Goal: Find specific page/section: Find specific page/section

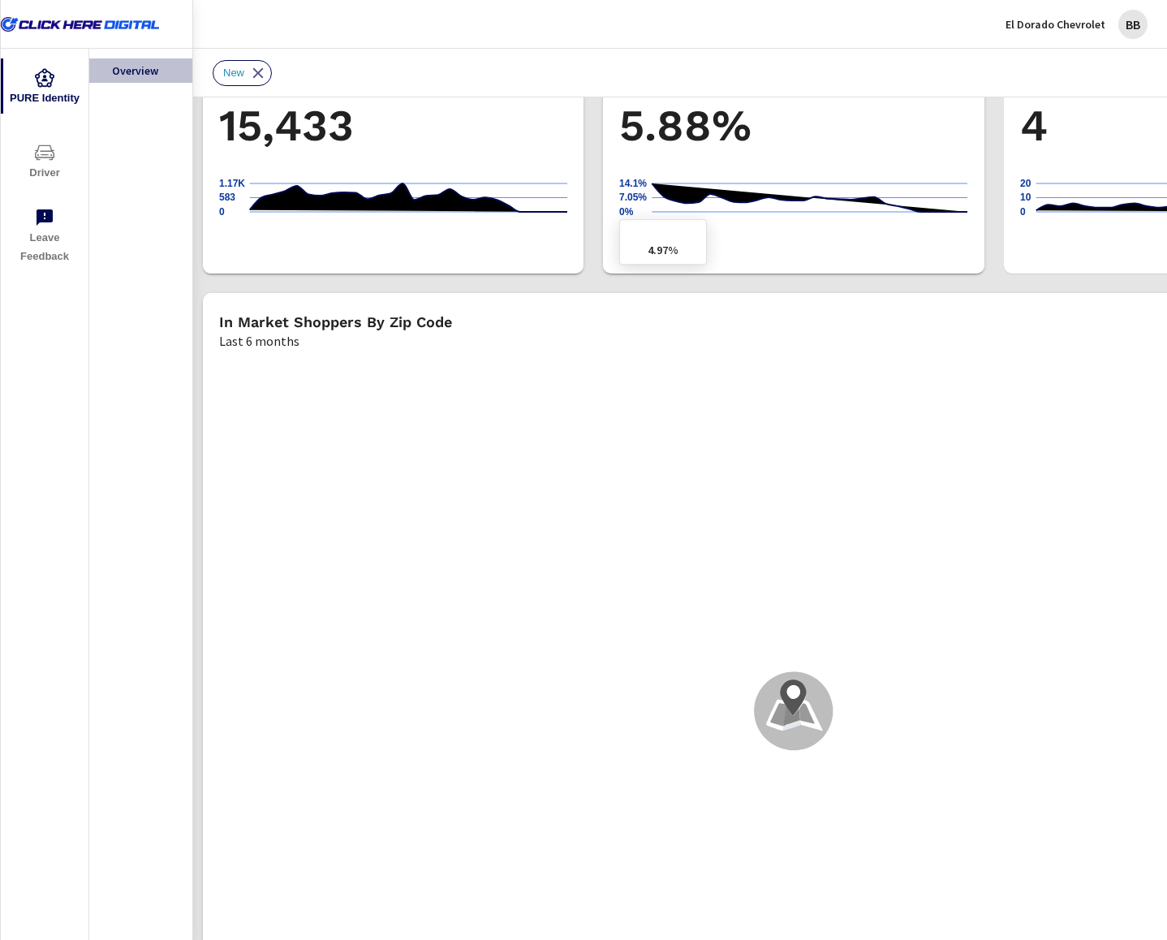
scroll to position [1299, 0]
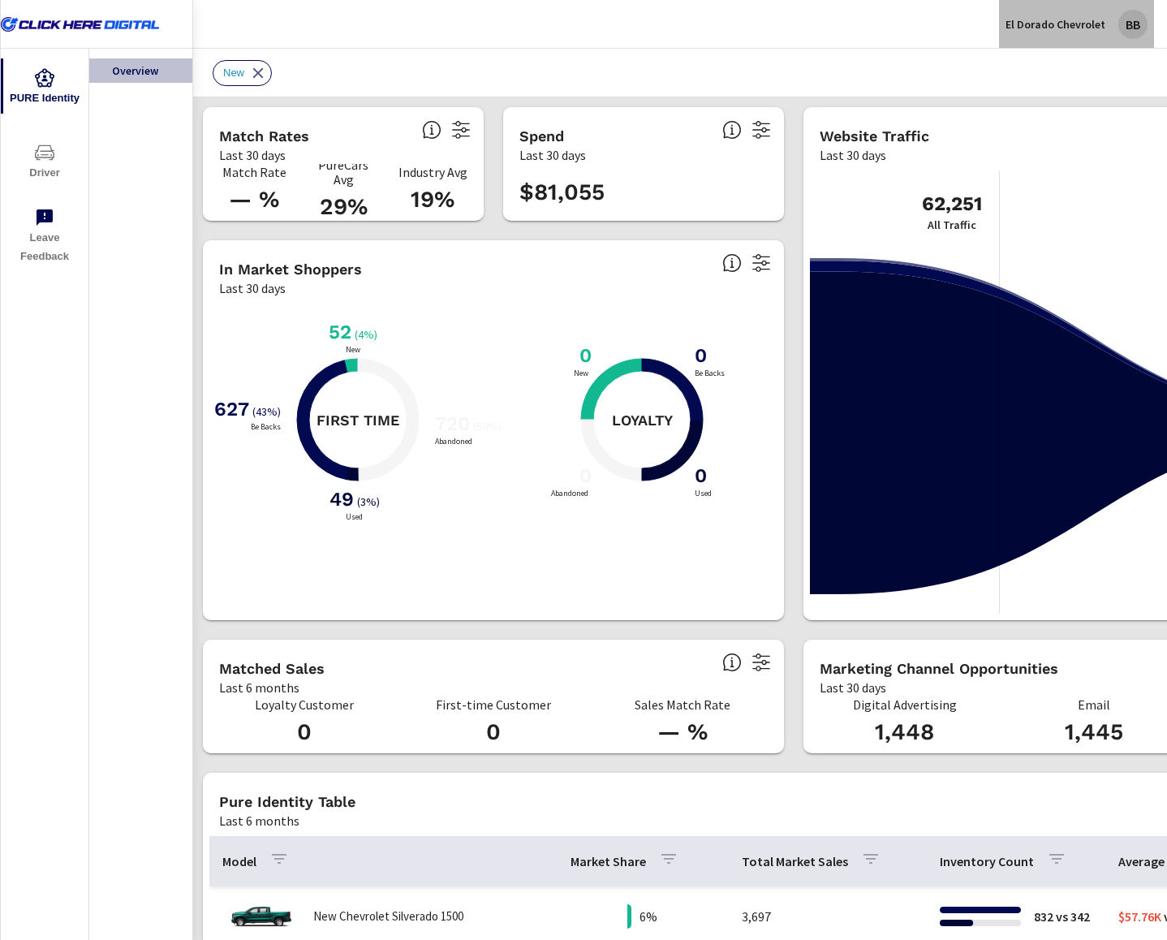
click at [1141, 24] on div "BB" at bounding box center [1133, 24] width 29 height 29
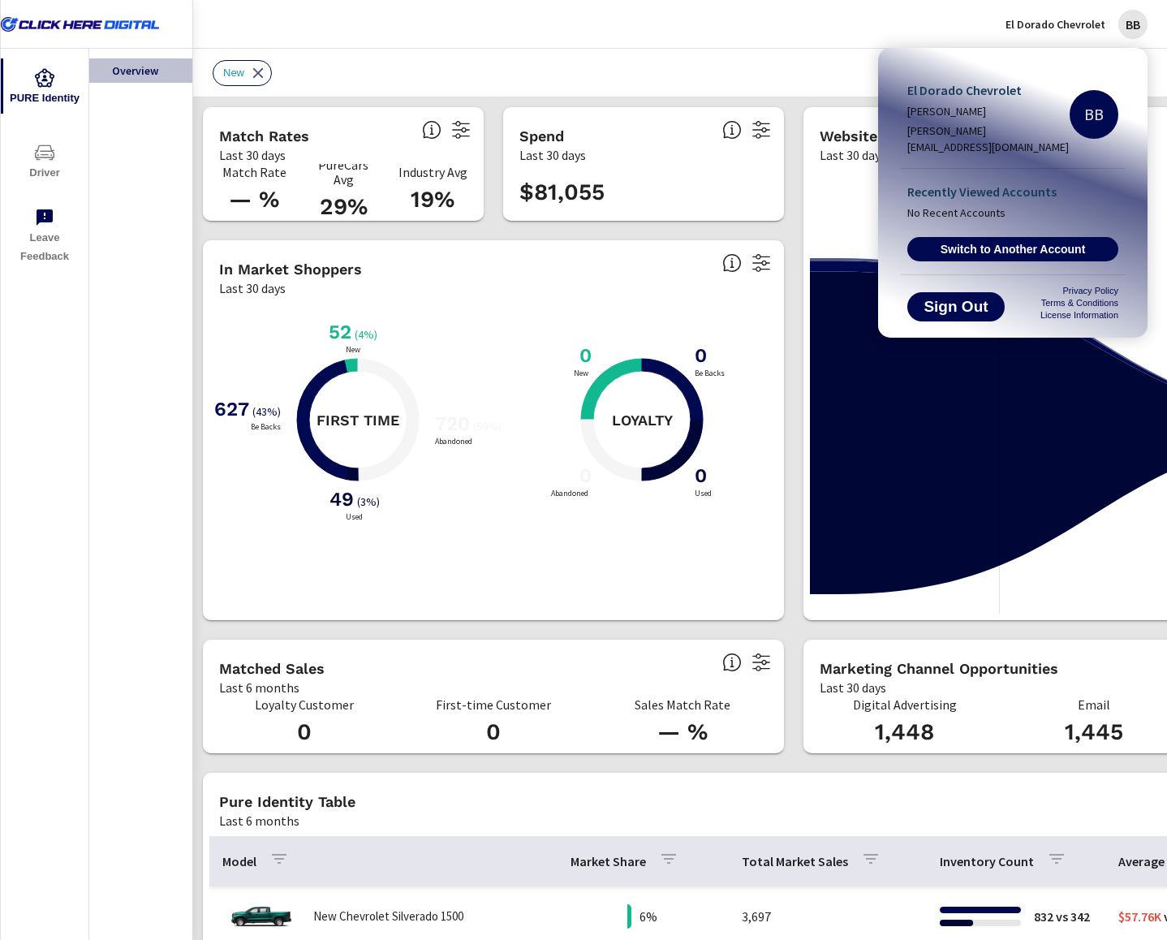
click at [1141, 24] on div at bounding box center [583, 470] width 1167 height 940
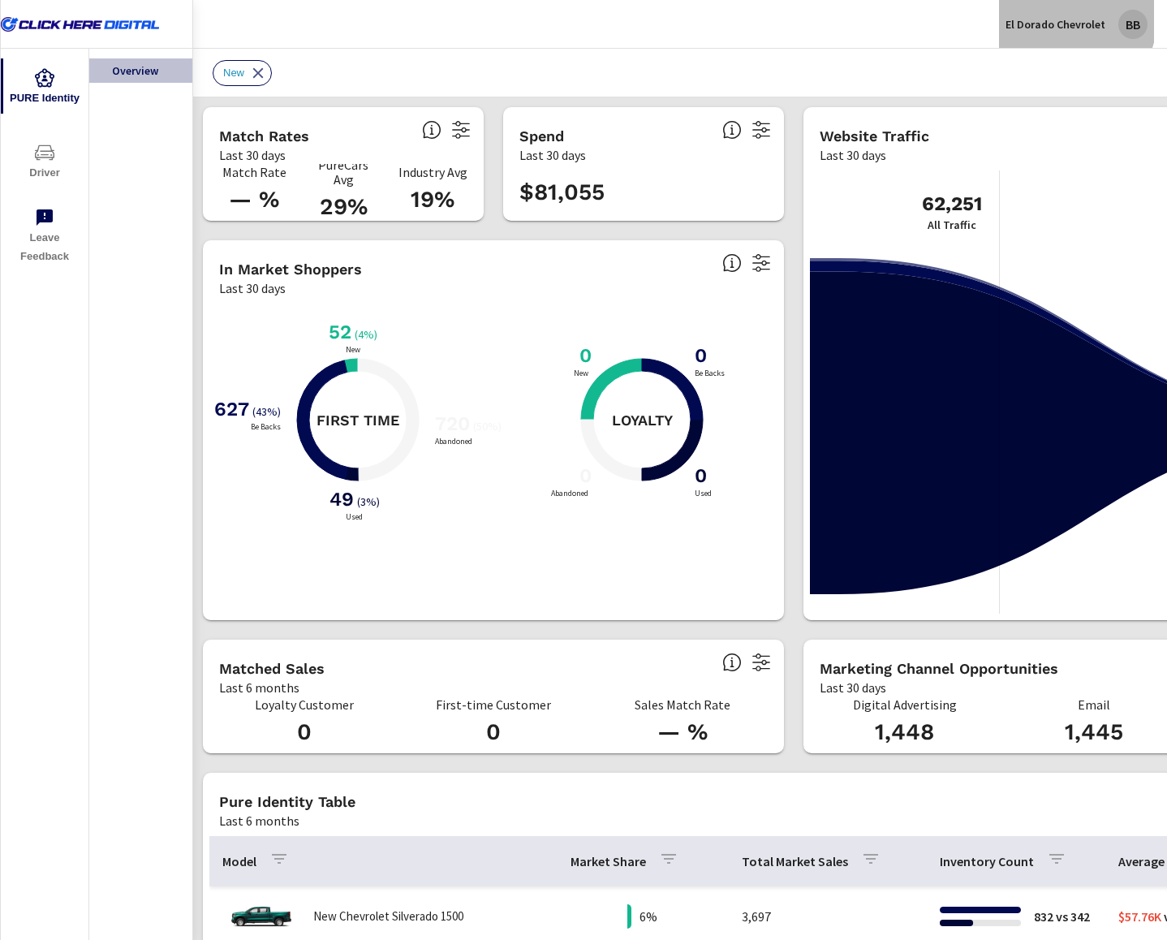
click at [1065, 18] on p "El Dorado Chevrolet" at bounding box center [1056, 24] width 100 height 15
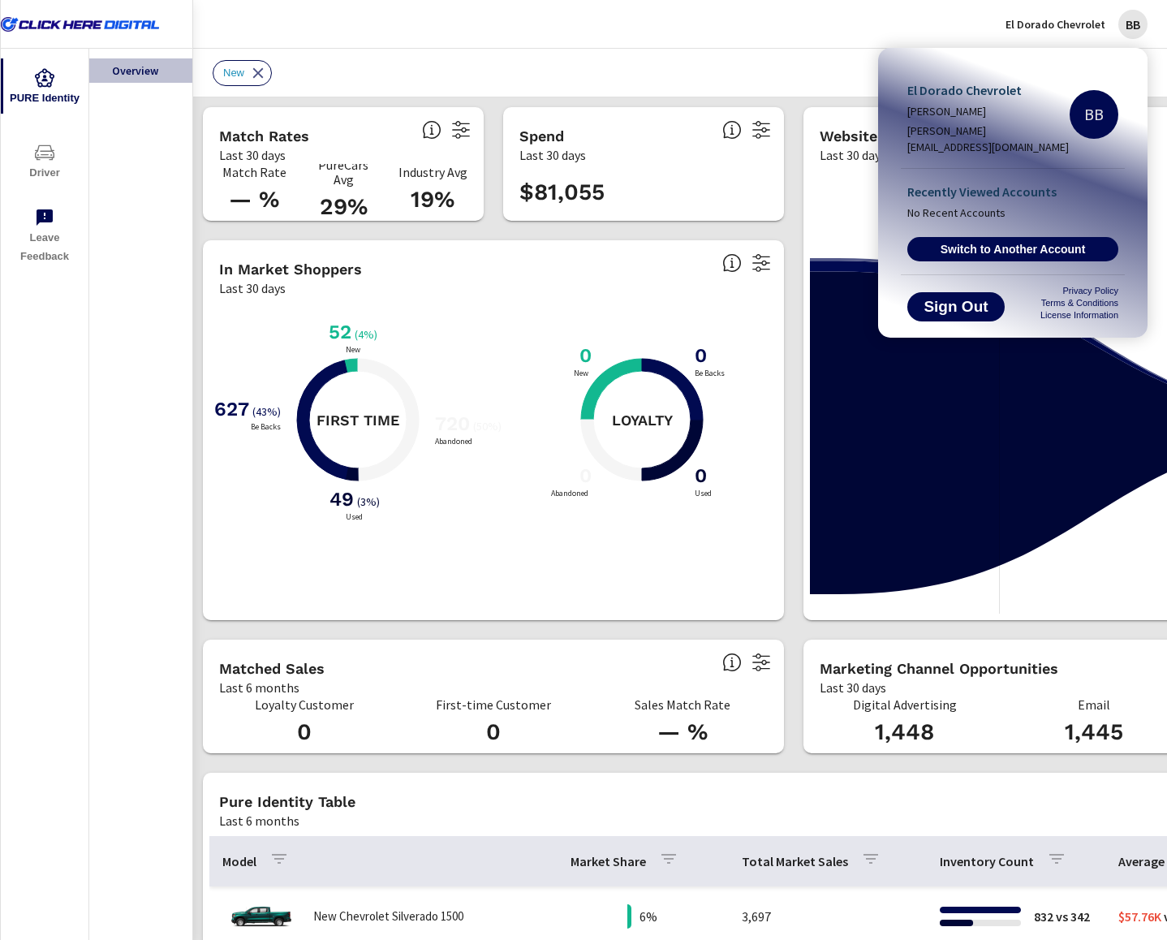
click at [855, 21] on div at bounding box center [583, 470] width 1167 height 940
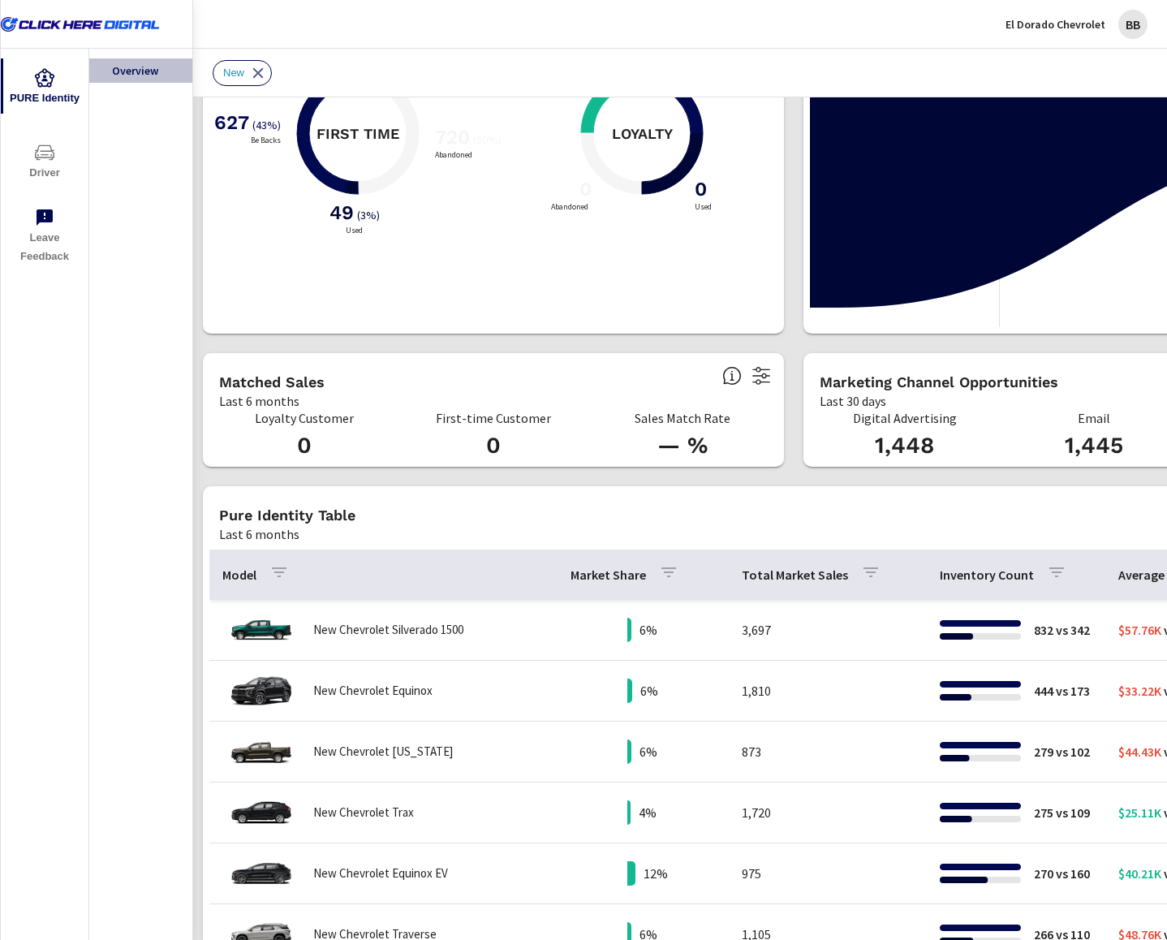
scroll to position [406, 0]
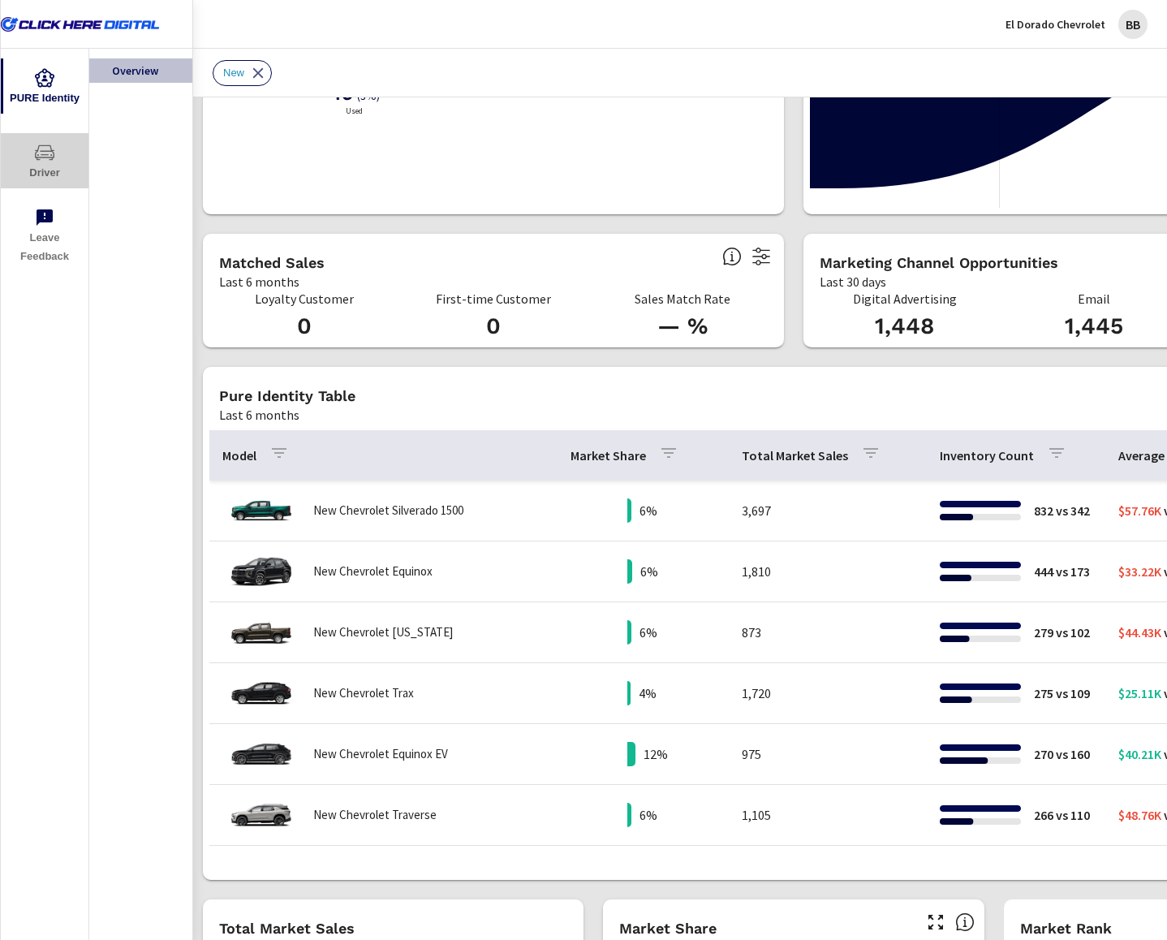
click at [52, 170] on span "Driver" at bounding box center [45, 163] width 78 height 40
